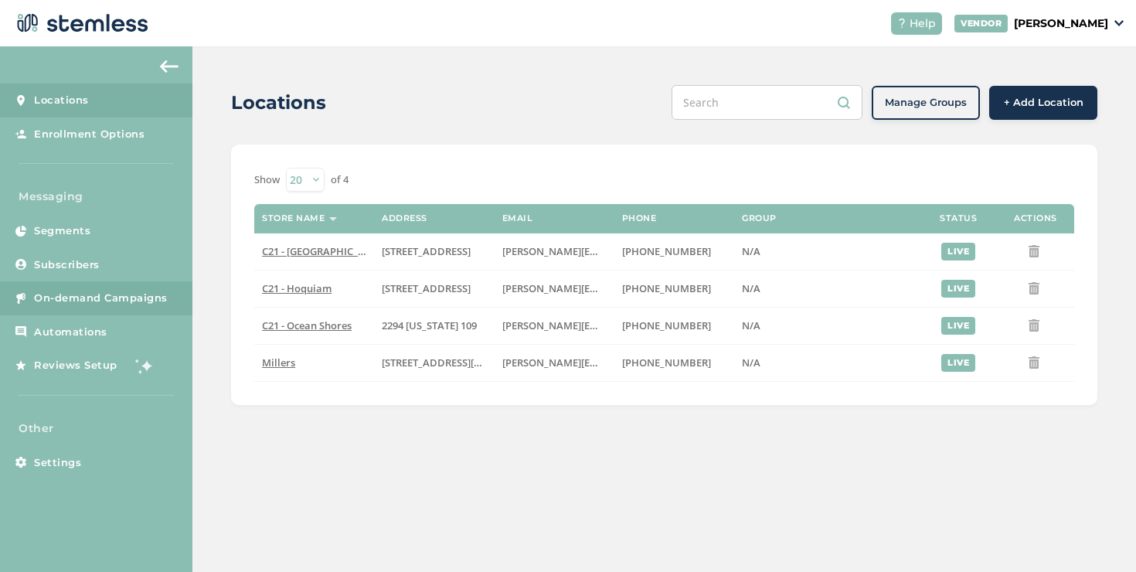
click at [119, 298] on span "On-demand Campaigns" at bounding box center [101, 298] width 134 height 15
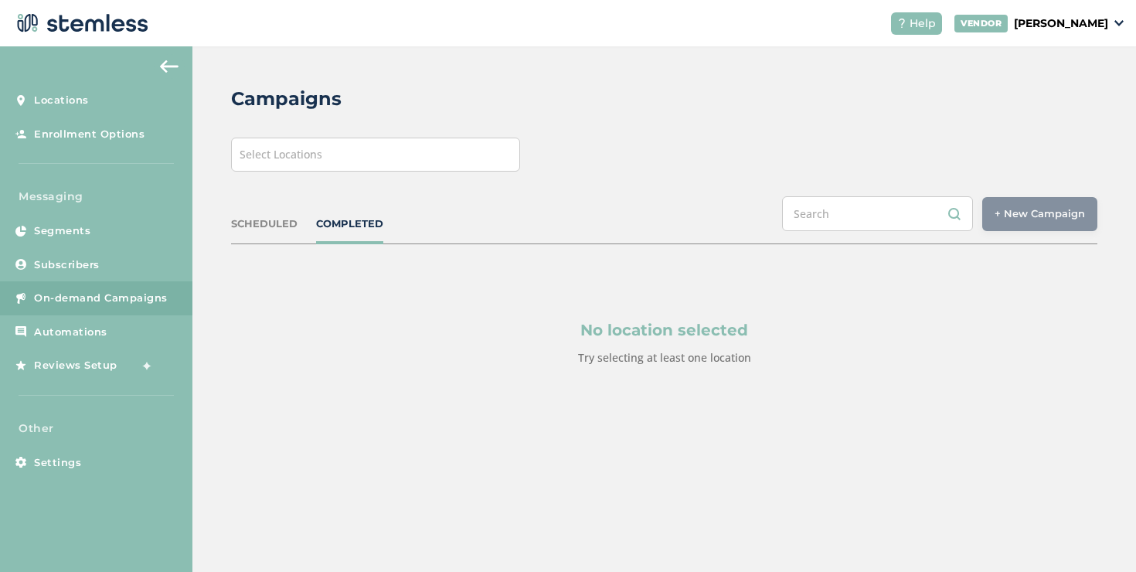
click at [393, 161] on div "Select Locations" at bounding box center [375, 155] width 289 height 34
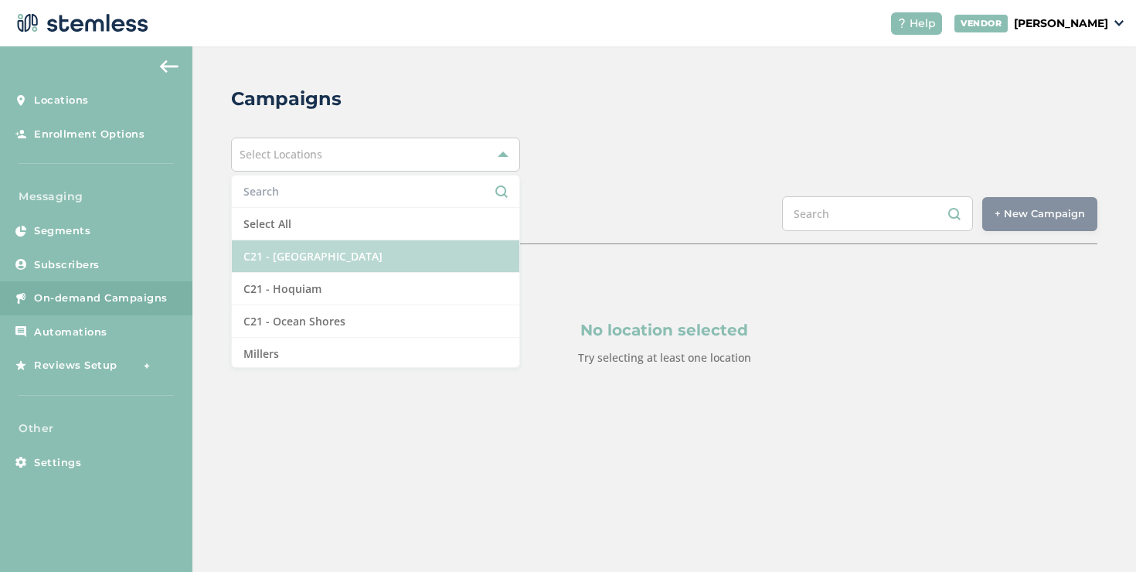
click at [336, 254] on li "C21 - [GEOGRAPHIC_DATA]" at bounding box center [376, 256] width 288 height 32
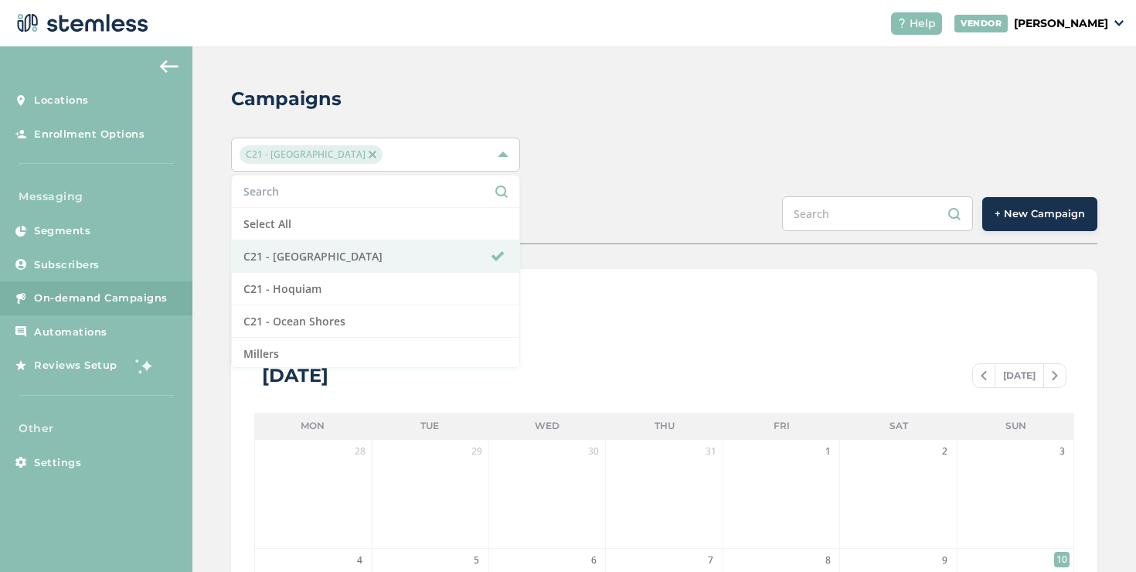
click at [981, 191] on div "Campaigns C21 - [GEOGRAPHIC_DATA] Select All C21 - [GEOGRAPHIC_DATA] C21 - Hoqu…" at bounding box center [664, 546] width 944 height 1000
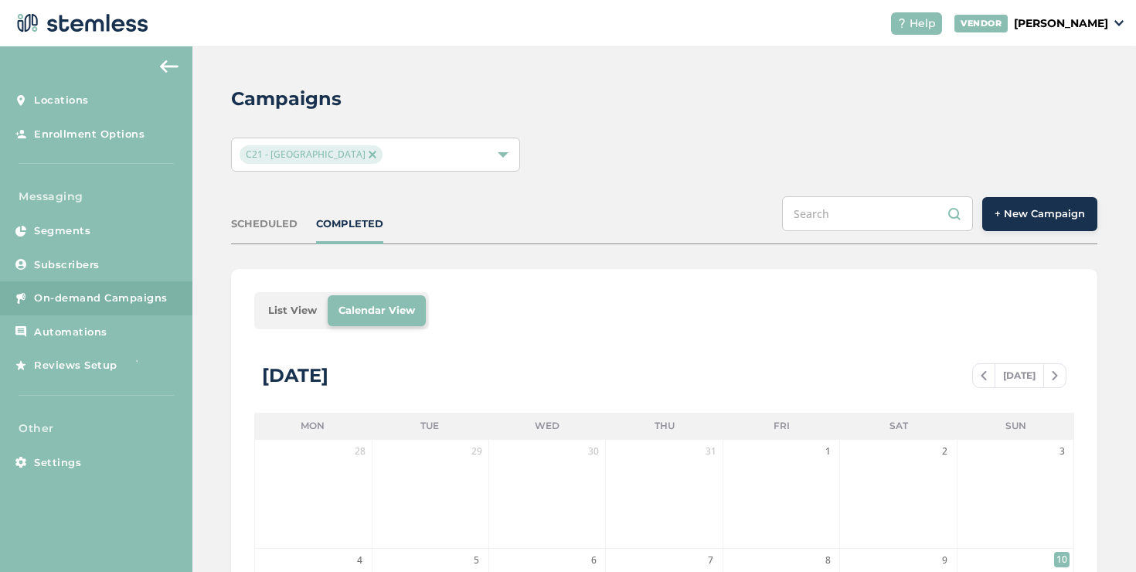
click at [999, 203] on button "+ New Campaign" at bounding box center [1039, 214] width 115 height 34
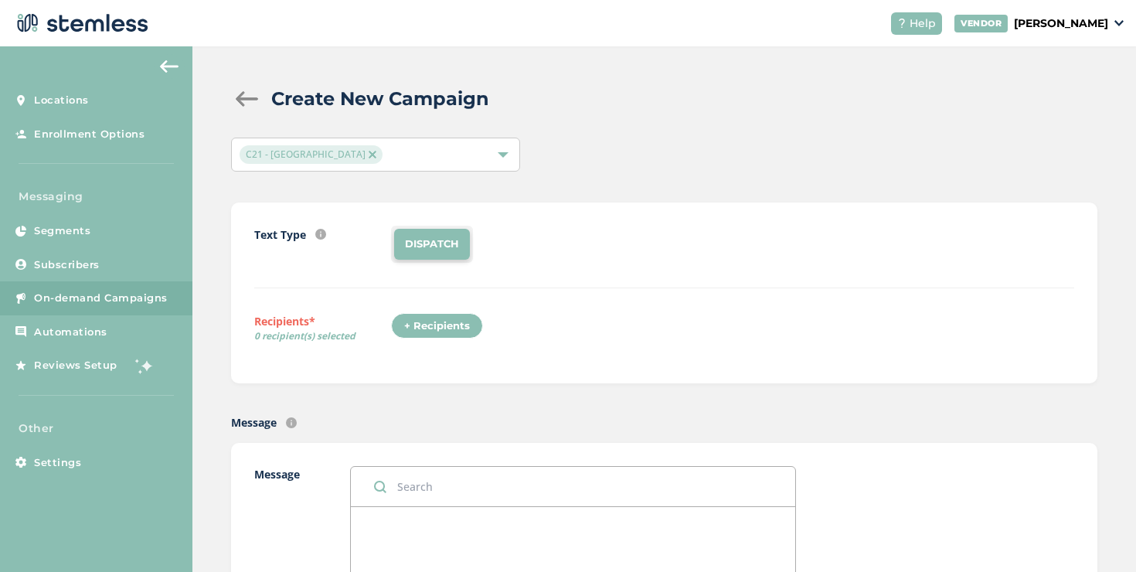
click at [432, 319] on div "+ Recipients" at bounding box center [437, 326] width 92 height 26
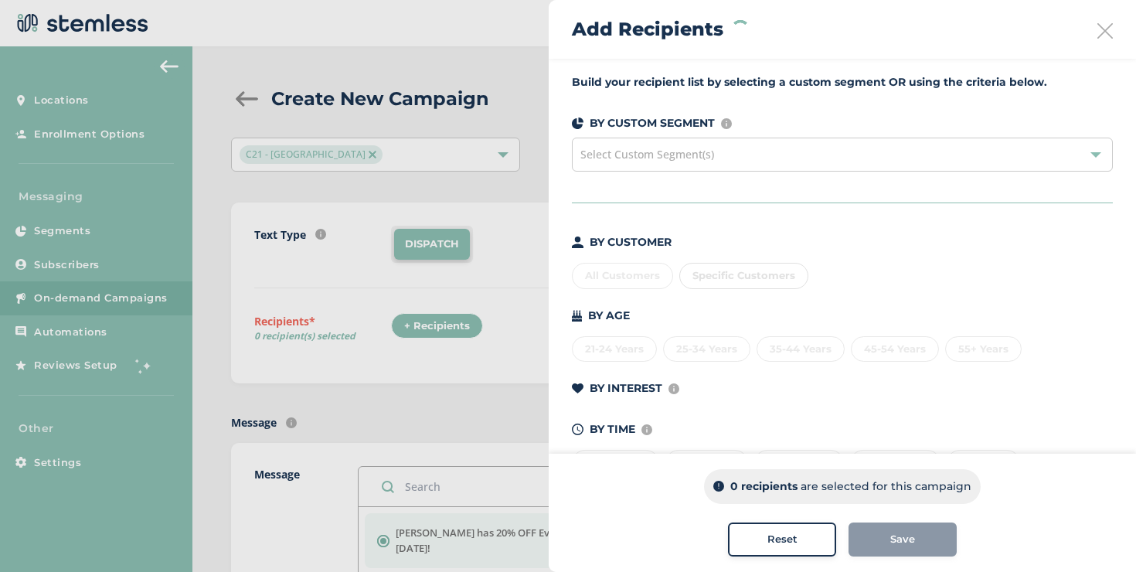
click at [688, 224] on div "Build your recipient list by selecting a custom segment OR using the criteria b…" at bounding box center [842, 284] width 587 height 451
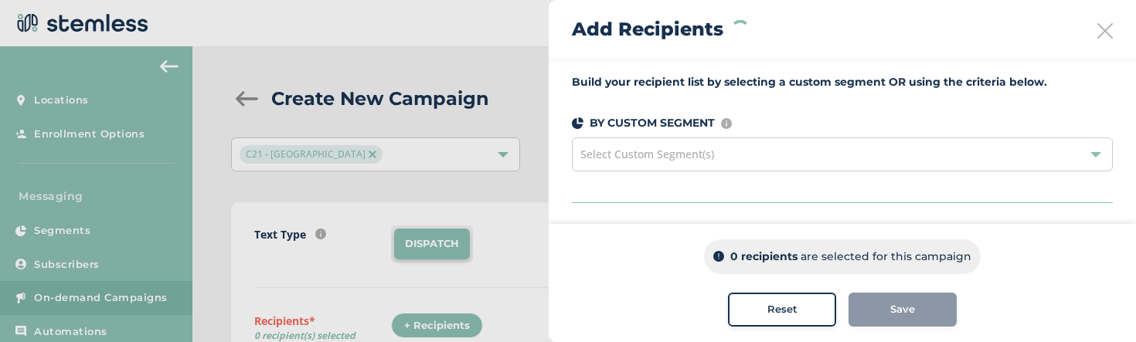
click at [753, 158] on div "Select Custom Segment(s)" at bounding box center [842, 155] width 541 height 34
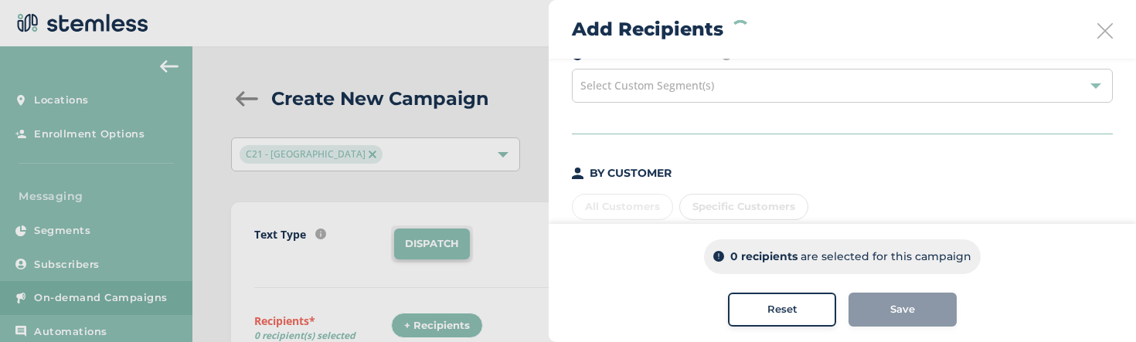
scroll to position [111, 0]
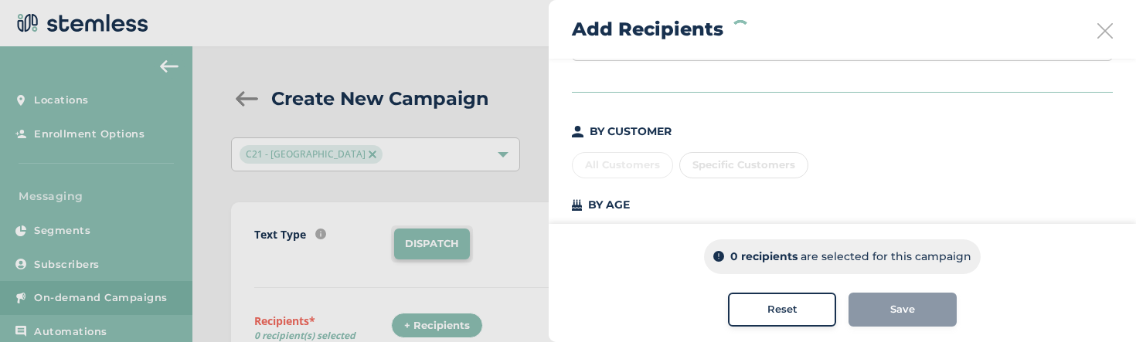
click at [745, 168] on div "Specific Customers" at bounding box center [743, 165] width 129 height 26
click at [643, 160] on div "All Customers" at bounding box center [622, 165] width 101 height 26
